Goal: Information Seeking & Learning: Find specific fact

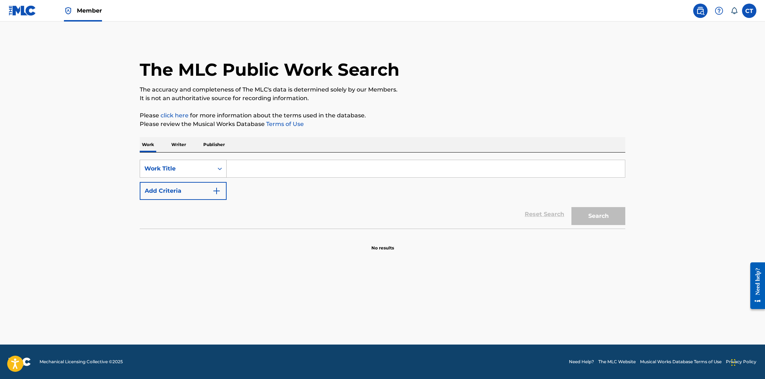
click at [220, 169] on icon "Search Form" at bounding box center [220, 169] width 4 height 3
click at [213, 180] on div "MLC Song Code" at bounding box center [183, 187] width 86 height 18
click at [240, 172] on input "Search Form" at bounding box center [426, 168] width 399 height 17
paste input "N1272E"
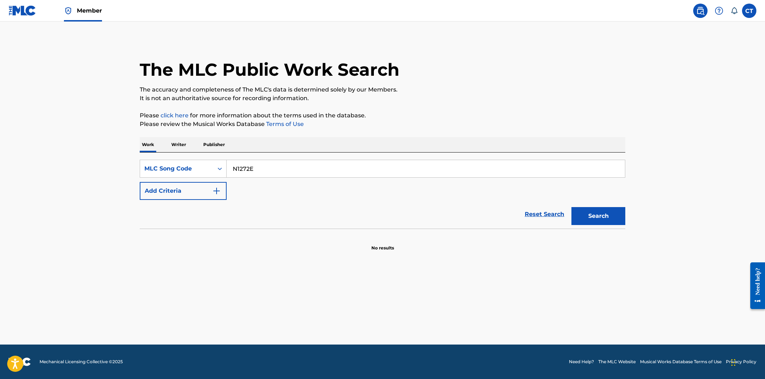
type input "N1272E"
click at [588, 213] on button "Search" at bounding box center [599, 216] width 54 height 18
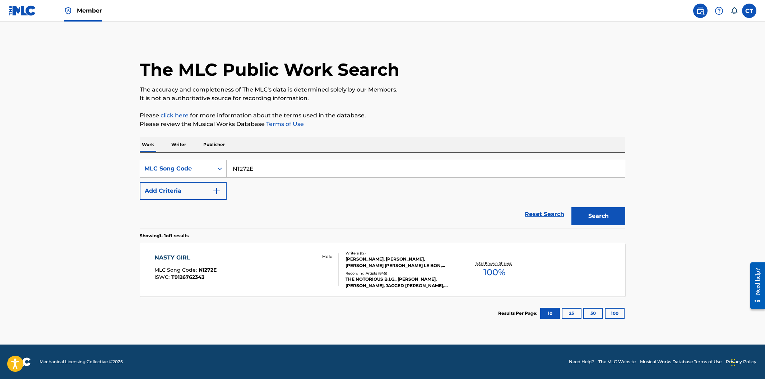
click at [300, 272] on div "NASTY GIRL MLC Song Code : N1272E ISWC : T9126762343 Hold" at bounding box center [247, 270] width 185 height 32
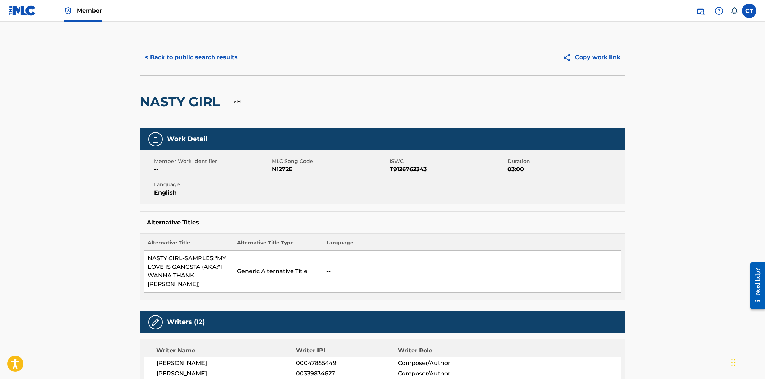
click at [197, 61] on button "< Back to public search results" at bounding box center [191, 58] width 103 height 18
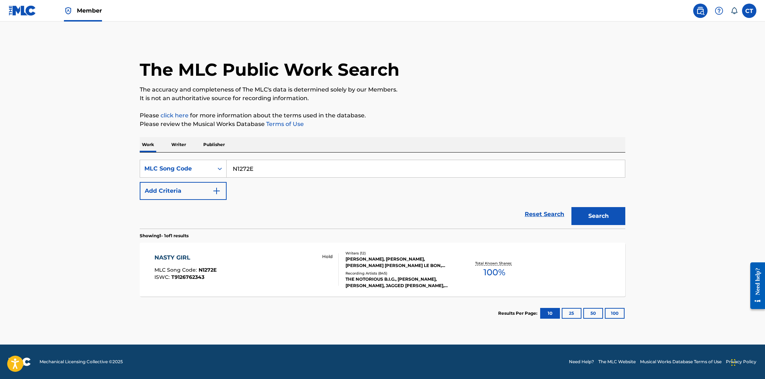
click at [235, 165] on input "N1272E" at bounding box center [426, 168] width 399 height 17
paste input "55G"
type input "N1255G"
click at [582, 225] on button "Search" at bounding box center [599, 216] width 54 height 18
click at [290, 263] on div "NASTY GIRL (SAMPLES: I WANNA THANK YA (RAP VERSION)" at bounding box center [236, 260] width 162 height 17
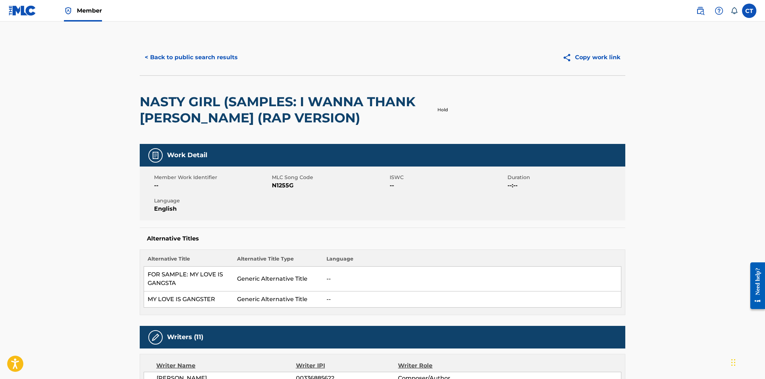
click at [194, 61] on button "< Back to public search results" at bounding box center [191, 58] width 103 height 18
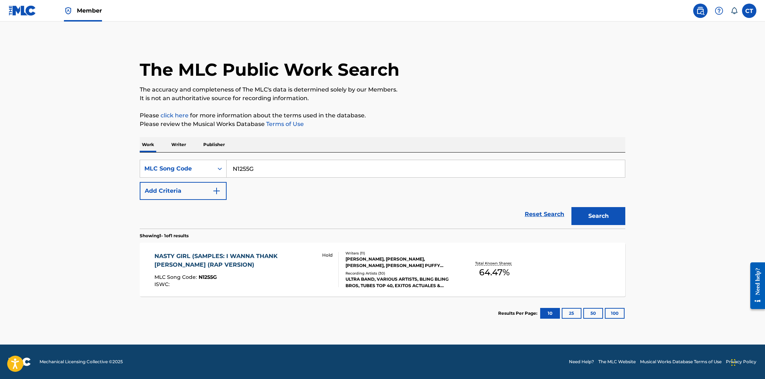
drag, startPoint x: 306, startPoint y: 170, endPoint x: 258, endPoint y: 165, distance: 48.4
click at [258, 165] on input "N1255G" at bounding box center [426, 168] width 399 height 17
drag, startPoint x: 261, startPoint y: 169, endPoint x: 230, endPoint y: 164, distance: 31.4
click at [230, 164] on input "N1255G" at bounding box center [426, 168] width 399 height 17
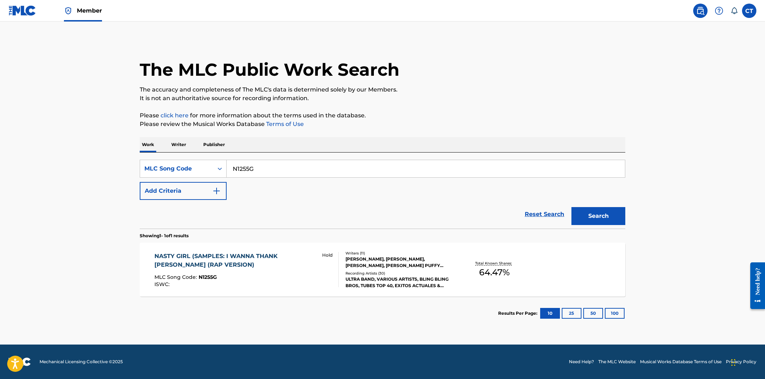
paste input "72E"
click at [608, 212] on button "Search" at bounding box center [599, 216] width 54 height 18
drag, startPoint x: 267, startPoint y: 169, endPoint x: 240, endPoint y: 163, distance: 27.6
click at [240, 163] on input "N1272E" at bounding box center [426, 168] width 399 height 17
paste input "TC129W"
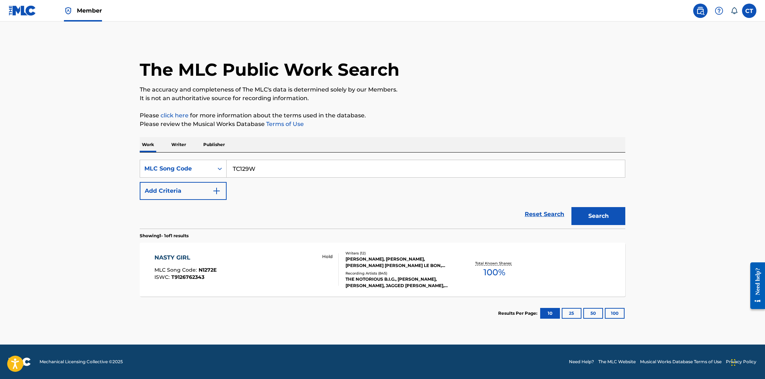
type input "TC129W"
click at [586, 217] on button "Search" at bounding box center [599, 216] width 54 height 18
click at [322, 276] on div "TURN UP MLC Song Code : TC129W ISWC : T3155012032" at bounding box center [247, 270] width 185 height 32
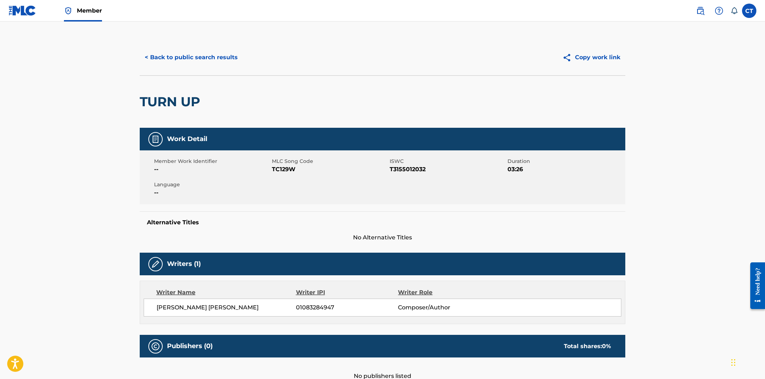
click at [183, 57] on button "< Back to public search results" at bounding box center [191, 58] width 103 height 18
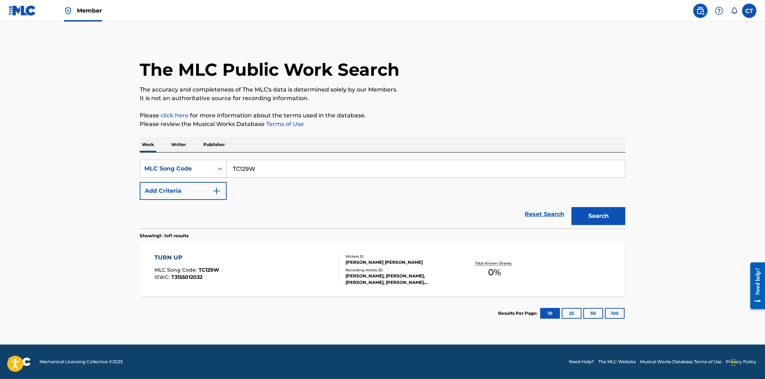
click at [86, 13] on span "Member" at bounding box center [89, 10] width 25 height 8
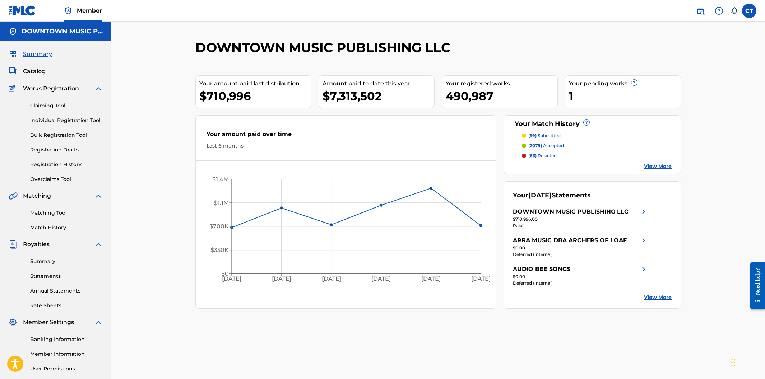
click at [57, 162] on link "Registration History" at bounding box center [66, 165] width 73 height 8
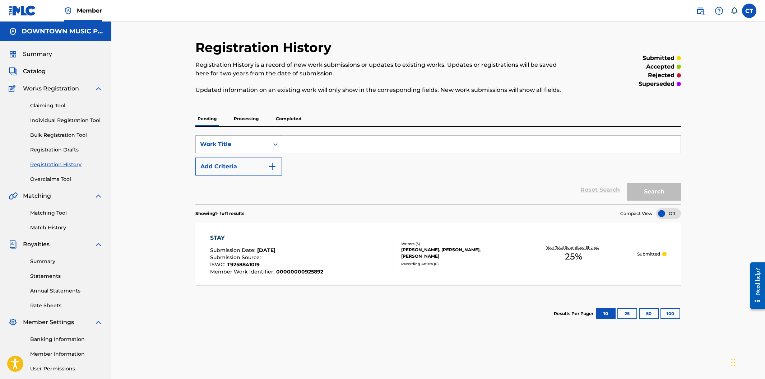
click at [279, 146] on div "Search Form" at bounding box center [275, 144] width 13 height 13
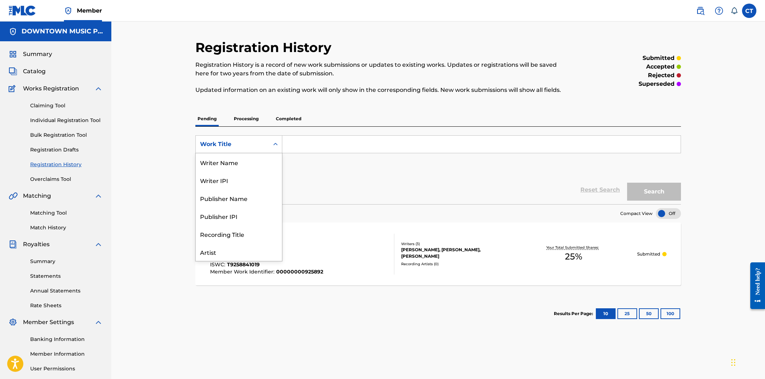
scroll to position [36, 0]
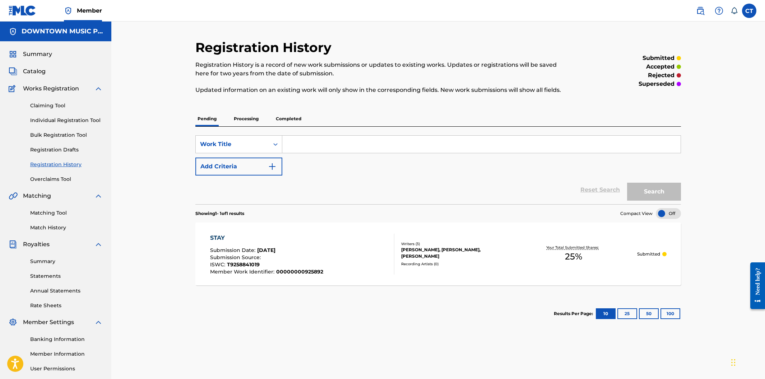
click at [250, 120] on p "Processing" at bounding box center [246, 118] width 29 height 15
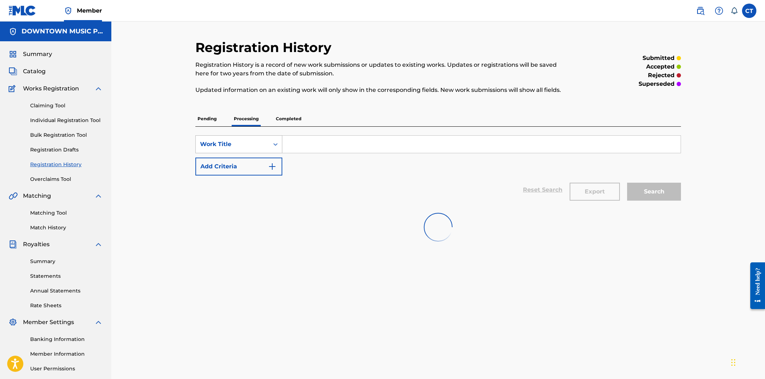
click at [276, 142] on icon "Search Form" at bounding box center [275, 144] width 7 height 7
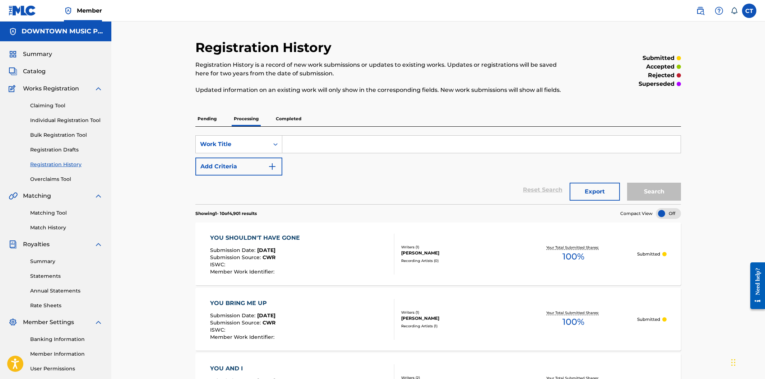
click at [322, 141] on input "Search Form" at bounding box center [481, 144] width 399 height 17
type input "TURN UP"
click at [627, 183] on button "Search" at bounding box center [654, 192] width 54 height 18
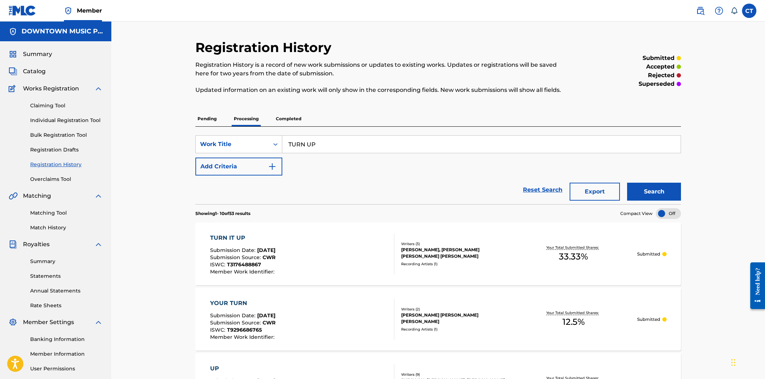
click at [352, 248] on div "TURN IT UP Submission Date : Jun 16, 2025 Submission Source : CWR ISWC : T31764…" at bounding box center [302, 254] width 185 height 41
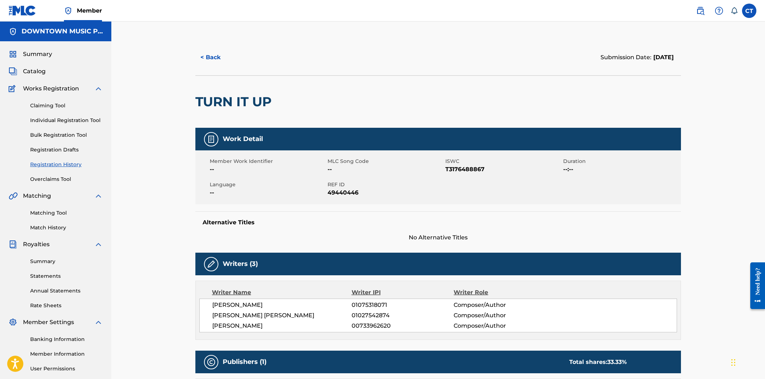
click at [215, 59] on button "< Back" at bounding box center [216, 58] width 43 height 18
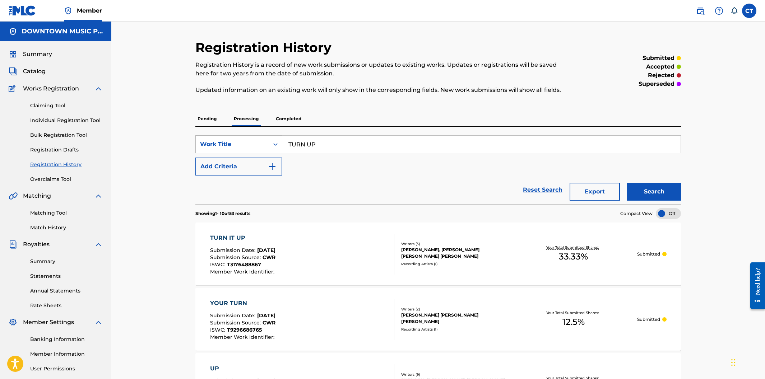
click at [263, 142] on div "Work Title" at bounding box center [232, 144] width 65 height 9
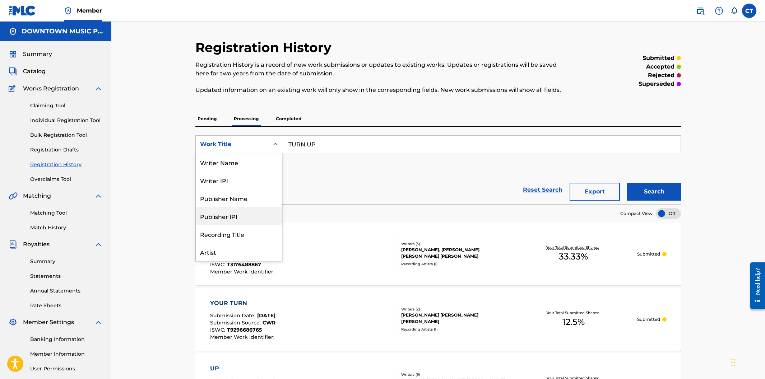
click at [333, 148] on input "TURN UP" at bounding box center [481, 144] width 399 height 17
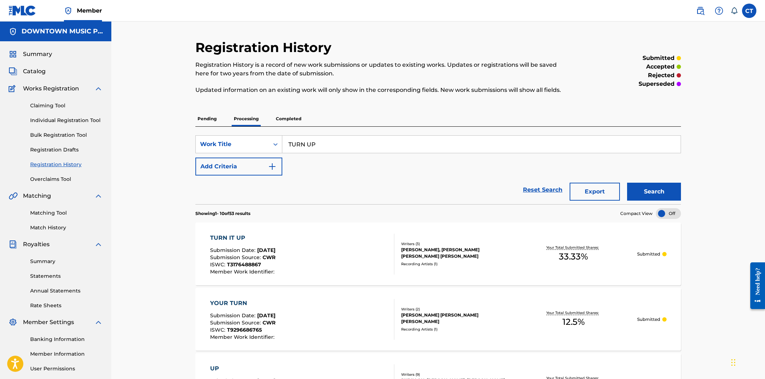
drag, startPoint x: 333, startPoint y: 147, endPoint x: 291, endPoint y: 137, distance: 42.8
click at [291, 137] on input "TURN UP" at bounding box center [481, 144] width 399 height 17
type input "YOU CAN'T SEE"
click at [627, 183] on button "Search" at bounding box center [654, 192] width 54 height 18
click at [331, 261] on div "YOU SEE Submission Date : Jun 12, 2025 Submission Source : CWR ISWC : Member Wo…" at bounding box center [302, 254] width 185 height 41
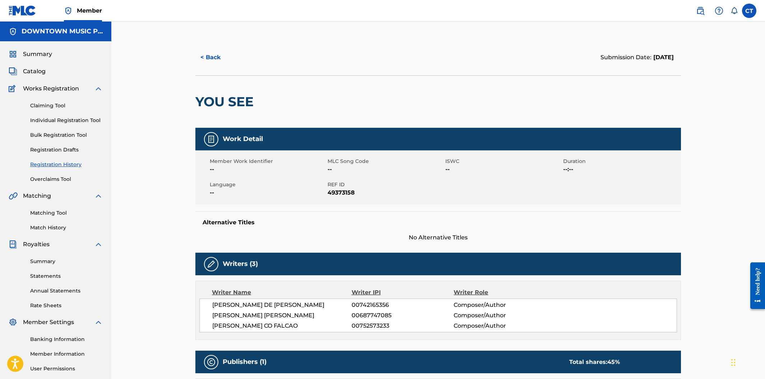
click at [221, 59] on button "< Back" at bounding box center [216, 58] width 43 height 18
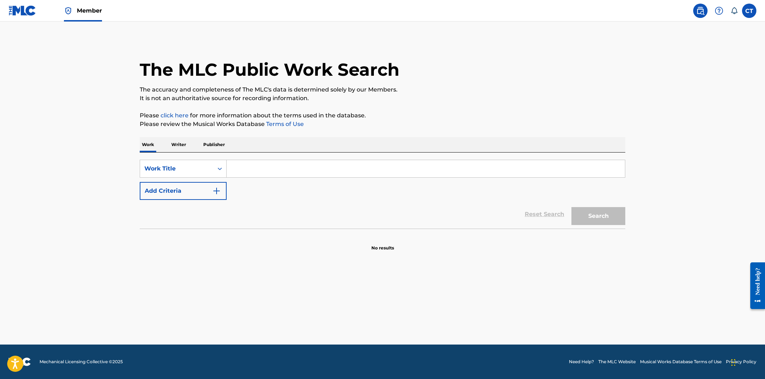
click at [213, 149] on p "Publisher" at bounding box center [214, 144] width 26 height 15
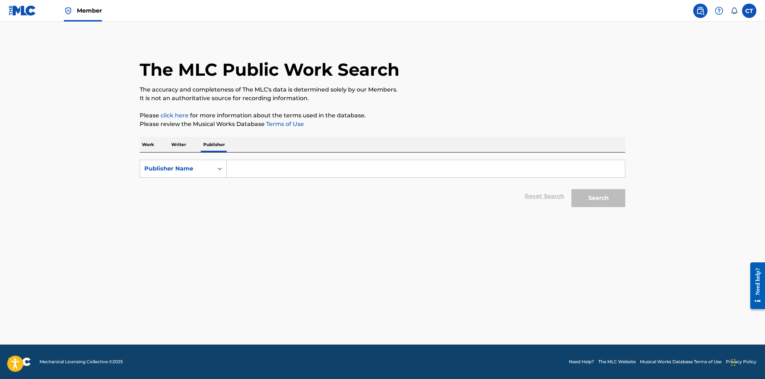
click at [237, 168] on input "Search Form" at bounding box center [426, 168] width 399 height 17
paste input "DJ No Fear Publishing"
type input "DJ No Fear Publishing"
click at [585, 198] on button "Search" at bounding box center [599, 198] width 54 height 18
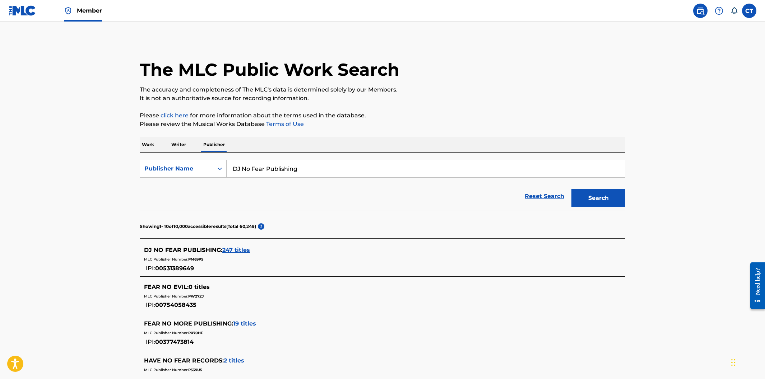
click at [238, 252] on span "247 titles" at bounding box center [236, 250] width 28 height 7
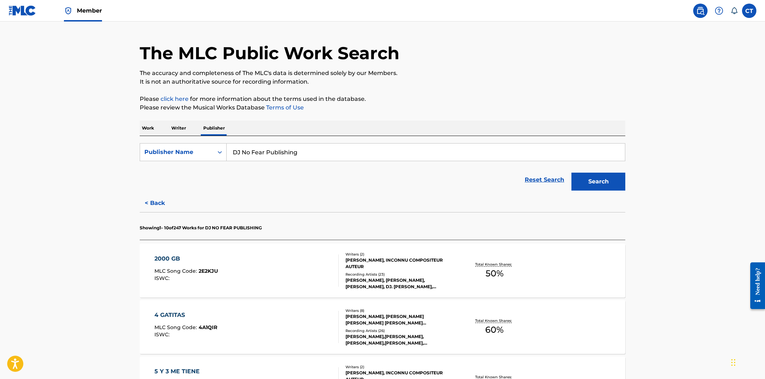
scroll to position [18, 0]
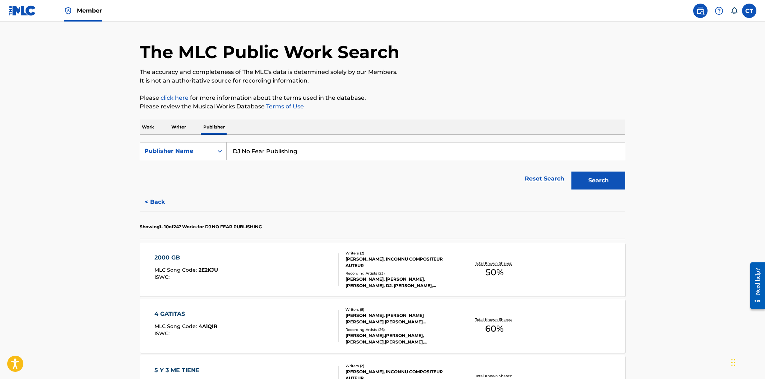
click at [309, 284] on div "2000 GB MLC Song Code : 2E2KJU ISWC :" at bounding box center [247, 270] width 185 height 32
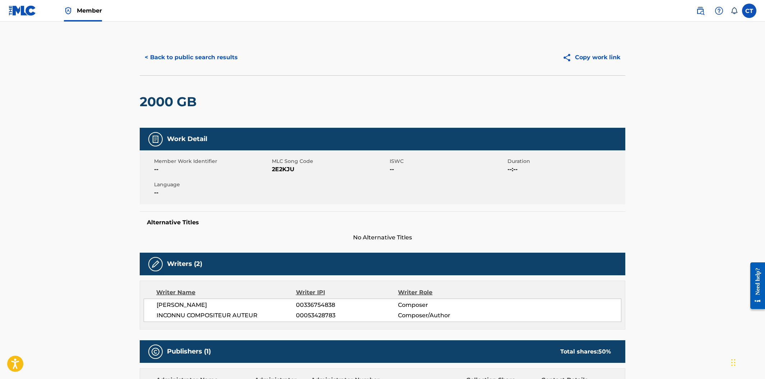
click at [174, 54] on button "< Back to public search results" at bounding box center [191, 58] width 103 height 18
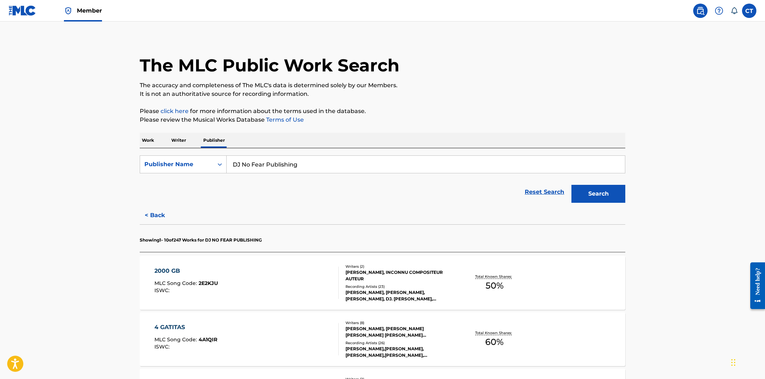
scroll to position [6, 0]
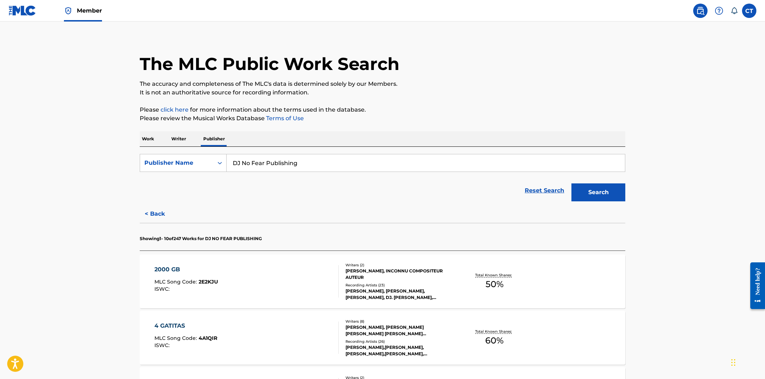
click at [285, 323] on div "4 GATITAS MLC Song Code : 4A1QIR ISWC :" at bounding box center [247, 338] width 185 height 32
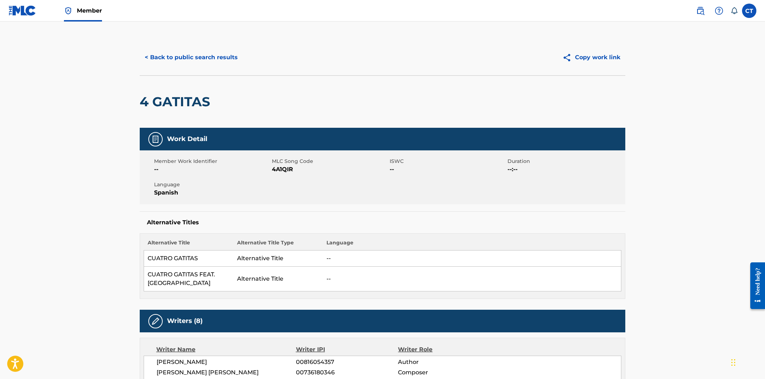
click at [188, 59] on button "< Back to public search results" at bounding box center [191, 58] width 103 height 18
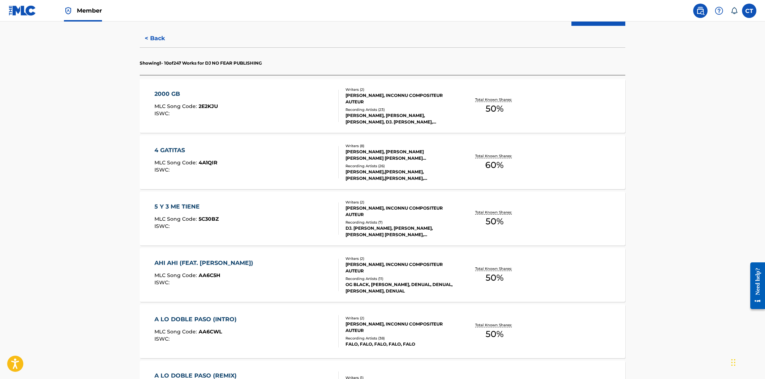
scroll to position [198, 0]
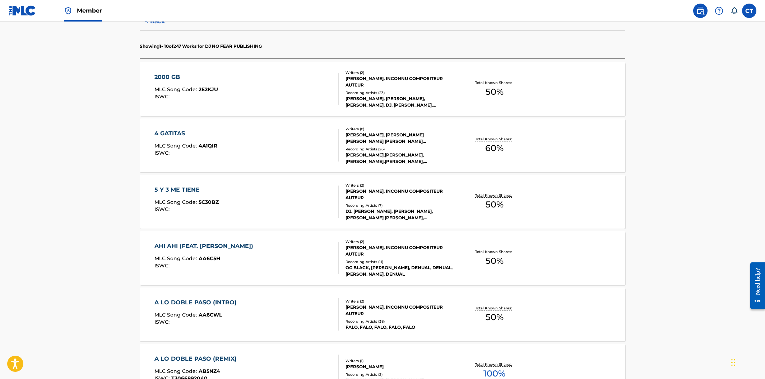
click at [293, 251] on div "AHI AHI (FEAT. DJ DICKY) MLC Song Code : AA6C5H ISWC :" at bounding box center [247, 258] width 185 height 32
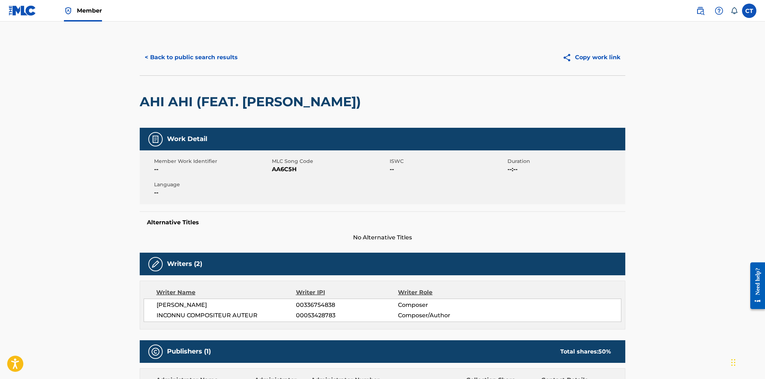
click at [210, 63] on button "< Back to public search results" at bounding box center [191, 58] width 103 height 18
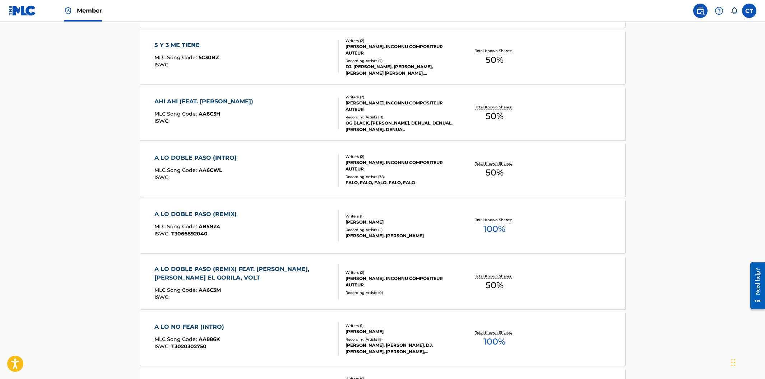
scroll to position [530, 0]
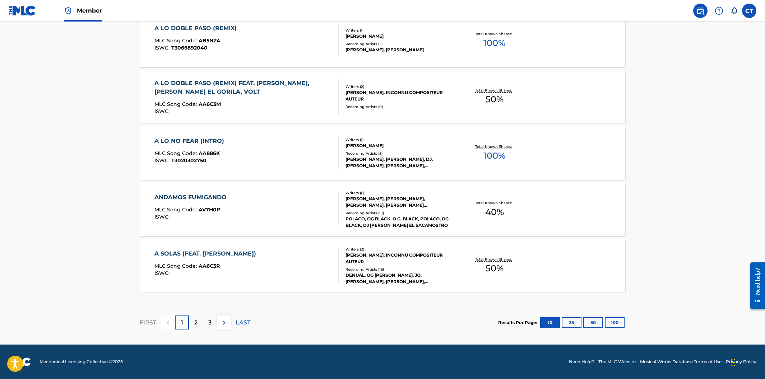
click at [292, 272] on div "A SOLAS (FEAT. DJ DICKY) MLC Song Code : AA6C3R ISWC :" at bounding box center [247, 266] width 185 height 32
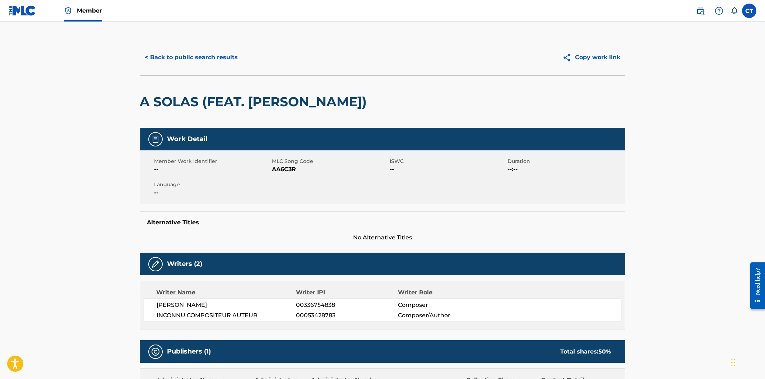
click at [208, 62] on button "< Back to public search results" at bounding box center [191, 58] width 103 height 18
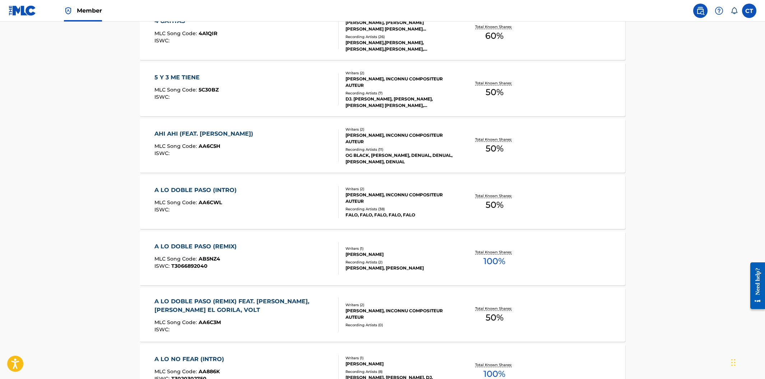
scroll to position [530, 0]
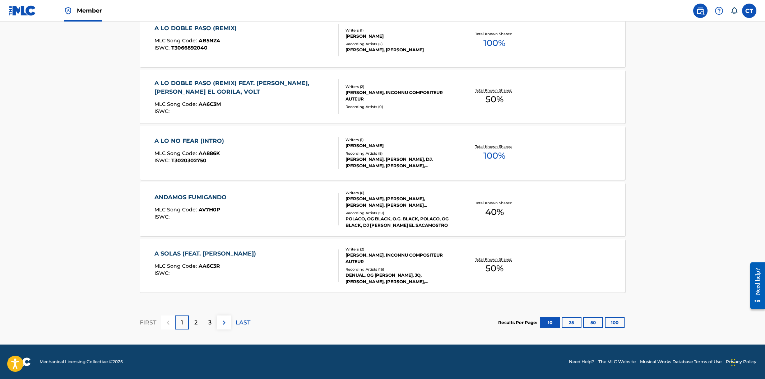
click at [198, 324] on div "2" at bounding box center [196, 323] width 14 height 14
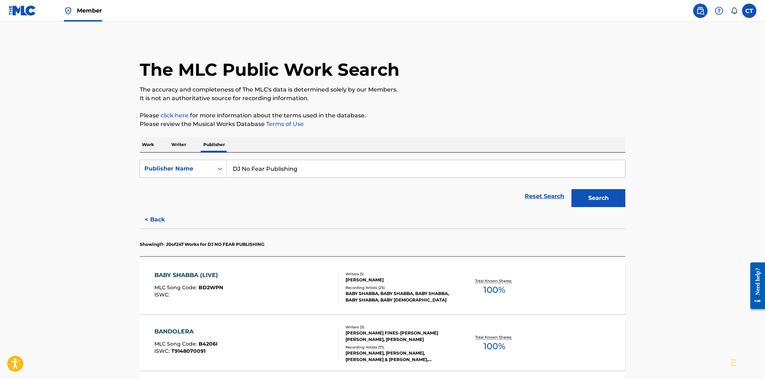
click at [308, 287] on div "BABY SHABBA (LIVE) MLC Song Code : BD2WPN ISWC :" at bounding box center [247, 287] width 185 height 32
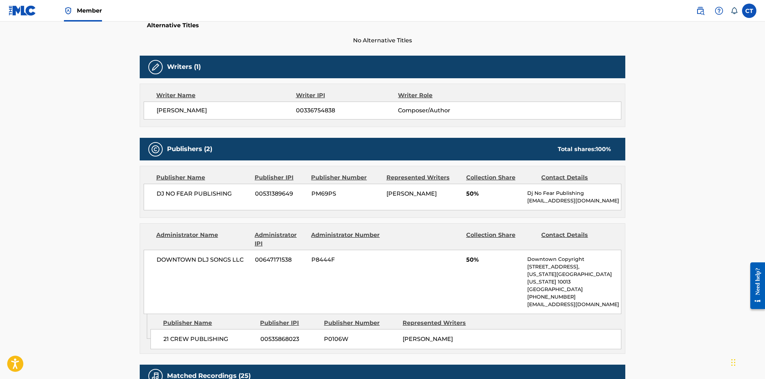
scroll to position [198, 0]
drag, startPoint x: 239, startPoint y: 195, endPoint x: 165, endPoint y: 188, distance: 74.0
click at [165, 188] on div "DJ NO FEAR PUBLISHING 00531389649 PM69PS [PERSON_NAME] 50% Dj No Fear Publishin…" at bounding box center [383, 197] width 478 height 27
copy span "DJ NO FEAR PUBLISHING"
click at [340, 195] on span "PM69PS" at bounding box center [347, 193] width 70 height 9
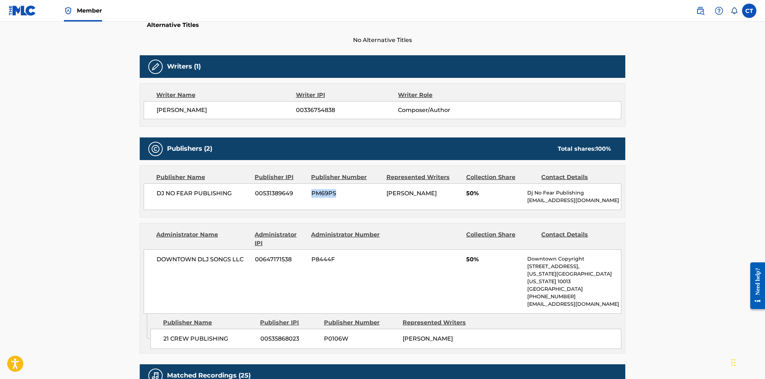
drag, startPoint x: 340, startPoint y: 195, endPoint x: 313, endPoint y: 193, distance: 27.0
click at [313, 193] on span "PM69PS" at bounding box center [347, 193] width 70 height 9
copy span "PM69PS"
drag, startPoint x: 294, startPoint y: 194, endPoint x: 255, endPoint y: 192, distance: 38.5
click at [255, 192] on span "00531389649" at bounding box center [280, 193] width 51 height 9
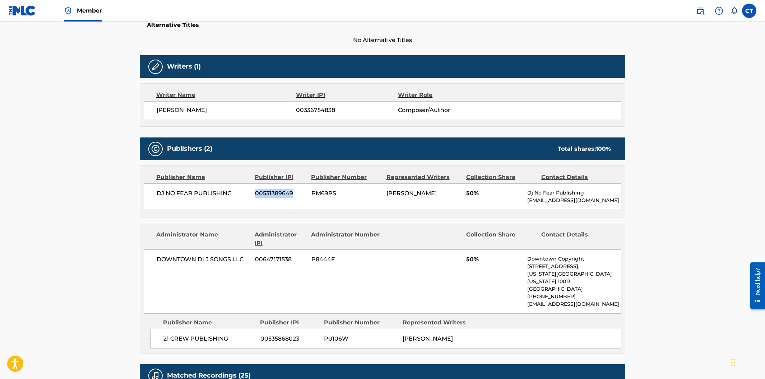
copy span "00531389649"
